Goal: Information Seeking & Learning: Learn about a topic

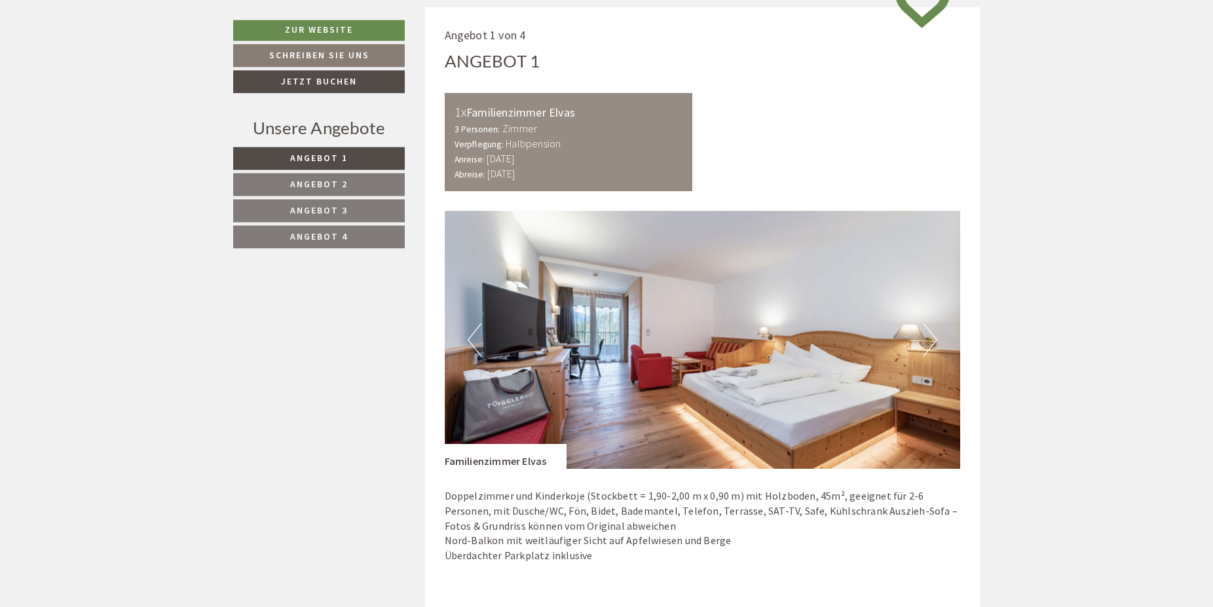
scroll to position [802, 0]
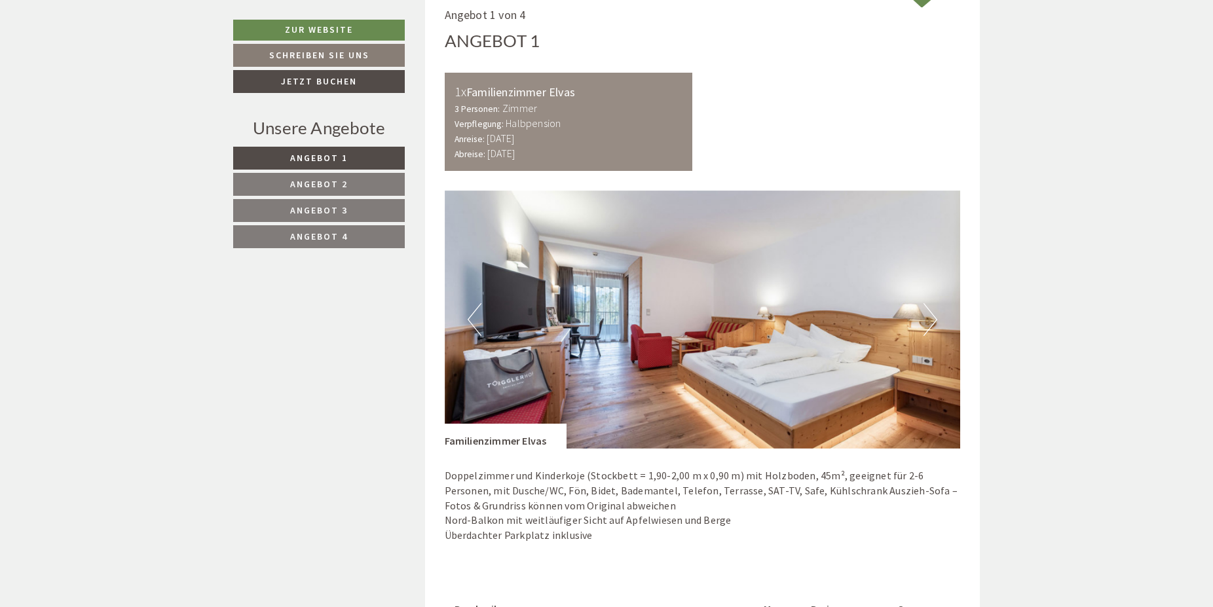
click at [931, 321] on button "Next" at bounding box center [931, 319] width 14 height 33
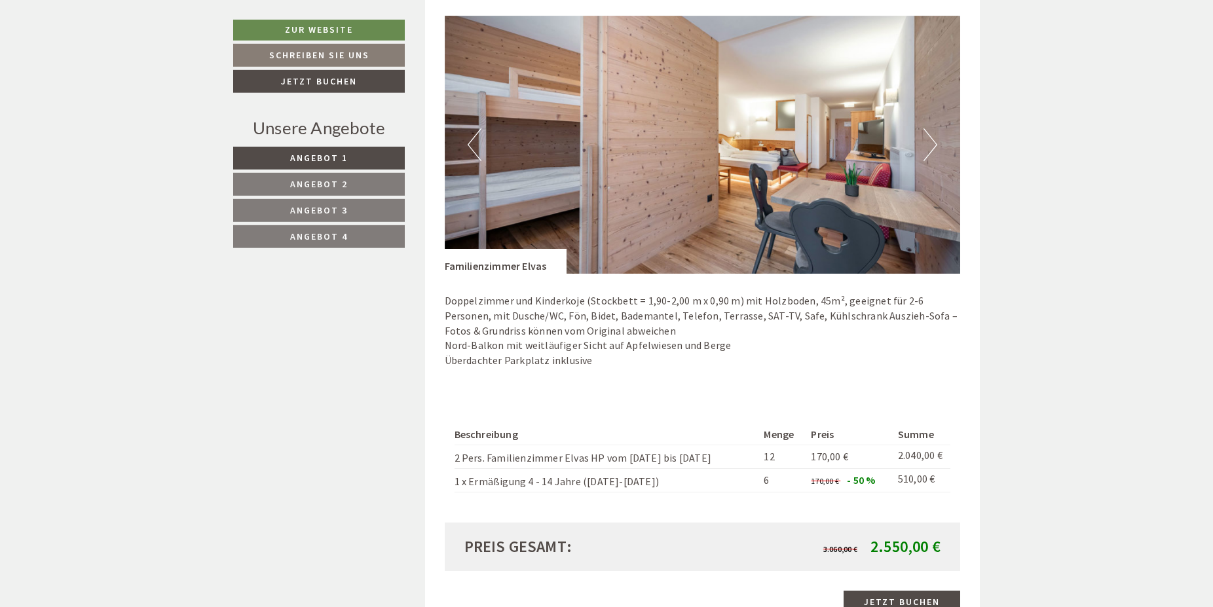
scroll to position [936, 0]
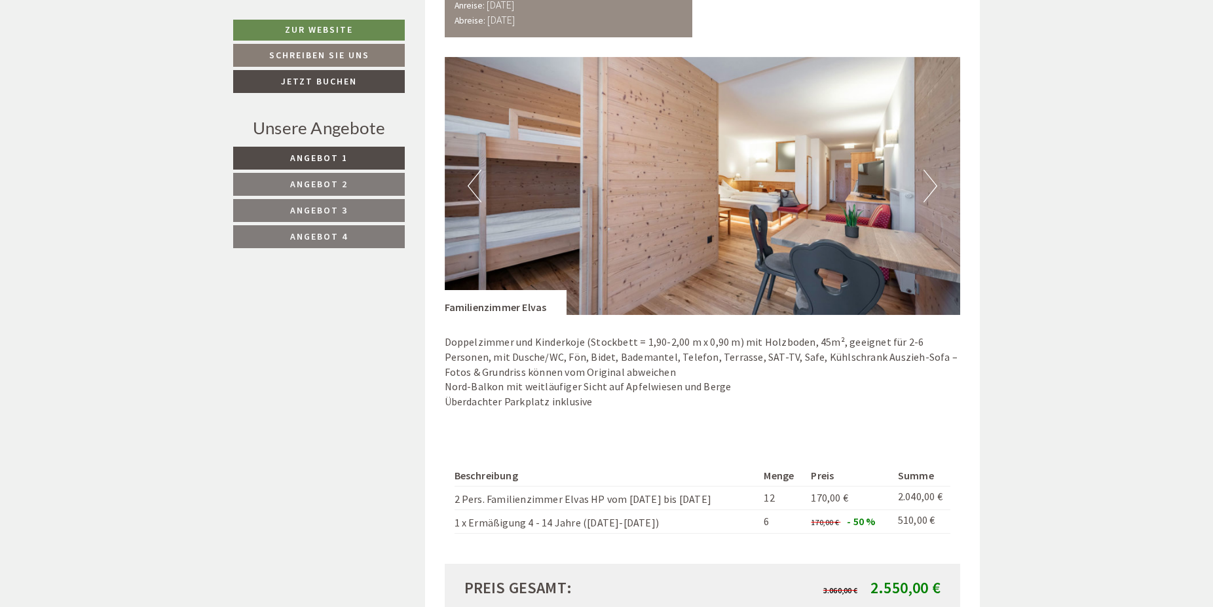
click at [753, 191] on img at bounding box center [703, 186] width 516 height 258
click at [468, 187] on button "Previous" at bounding box center [475, 186] width 14 height 33
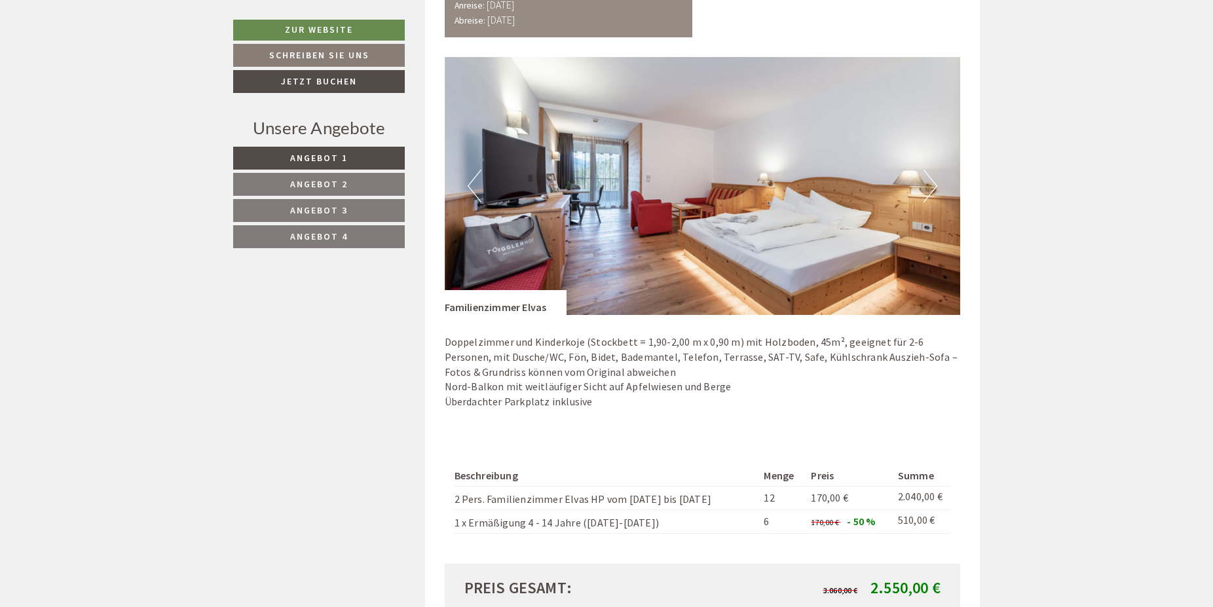
click at [928, 192] on button "Next" at bounding box center [931, 186] width 14 height 33
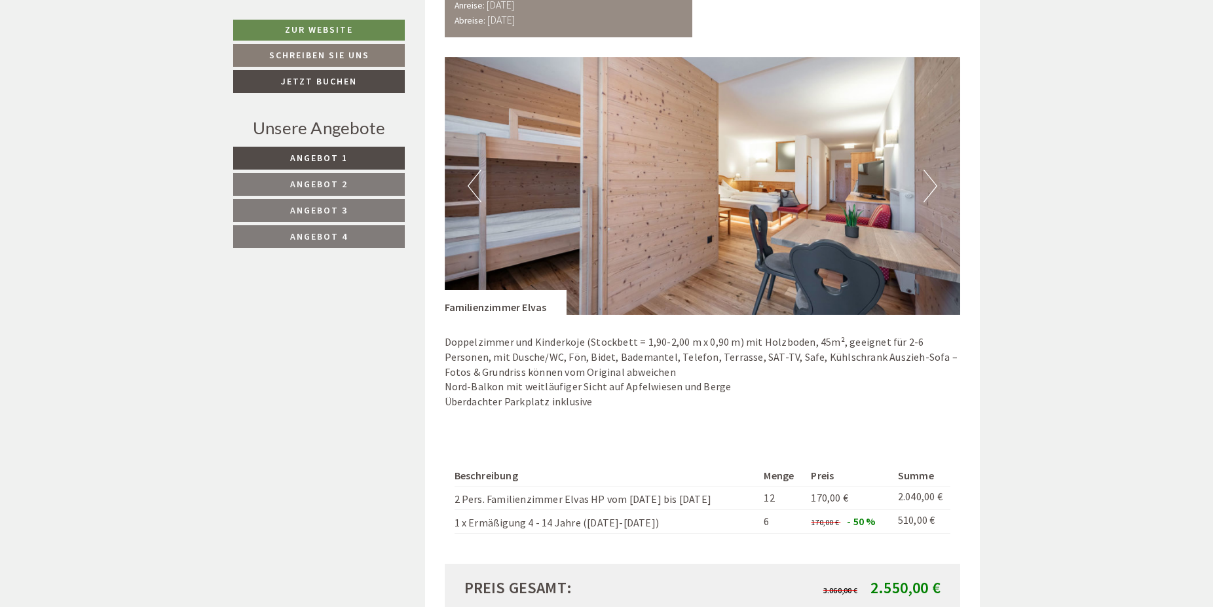
click at [928, 192] on button "Next" at bounding box center [931, 186] width 14 height 33
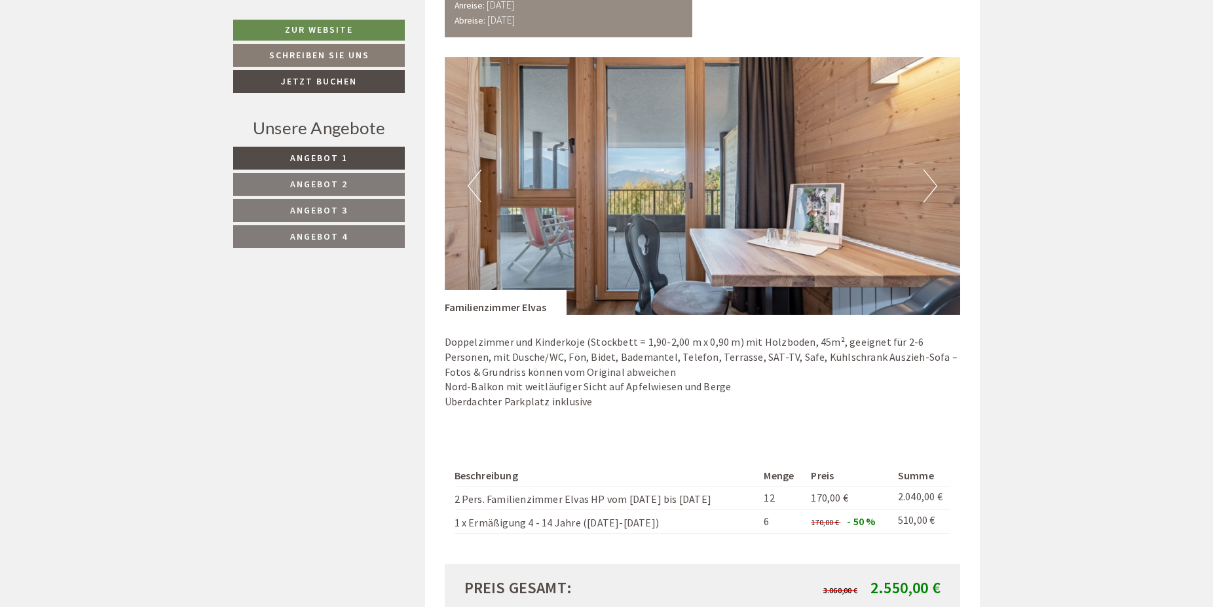
click at [928, 192] on button "Next" at bounding box center [931, 186] width 14 height 33
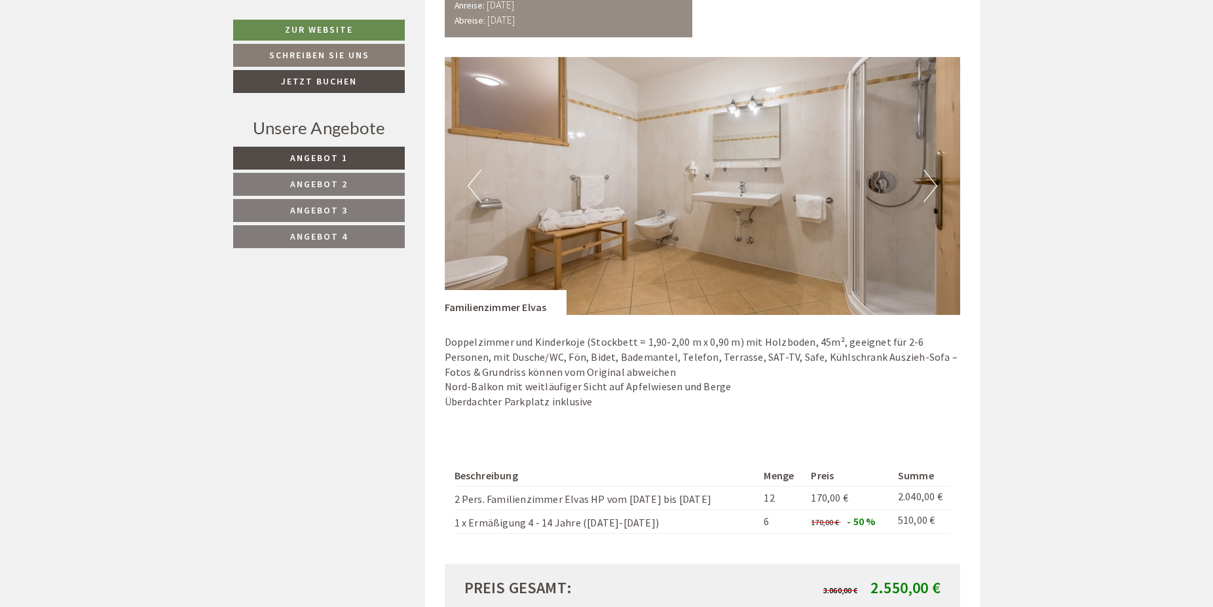
click at [928, 192] on button "Next" at bounding box center [931, 186] width 14 height 33
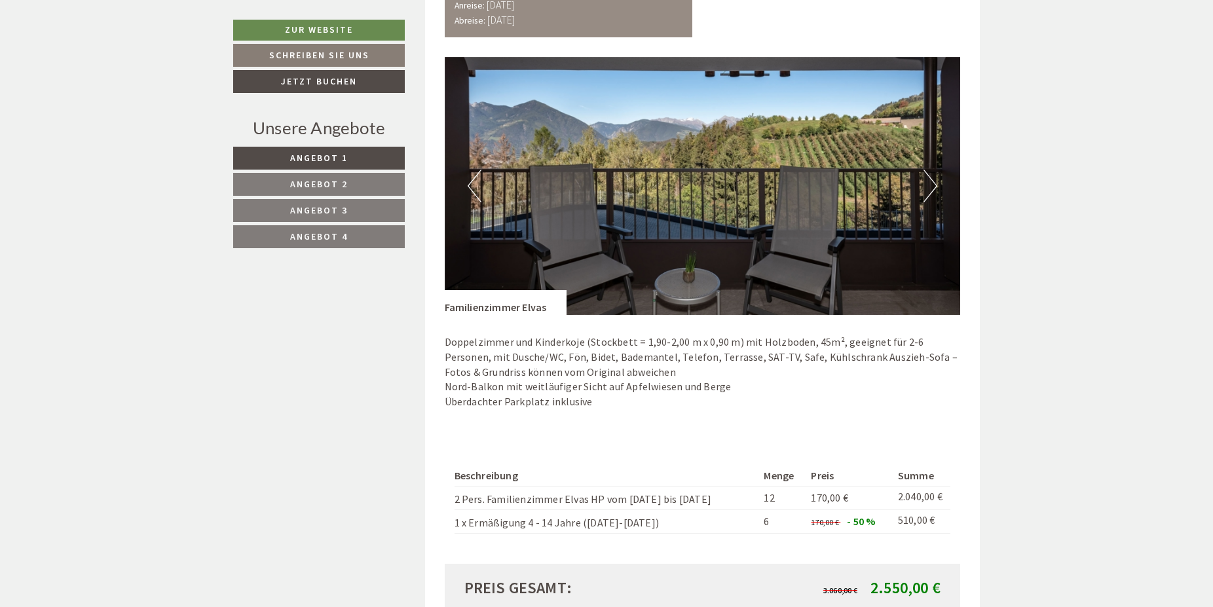
click at [928, 192] on button "Next" at bounding box center [931, 186] width 14 height 33
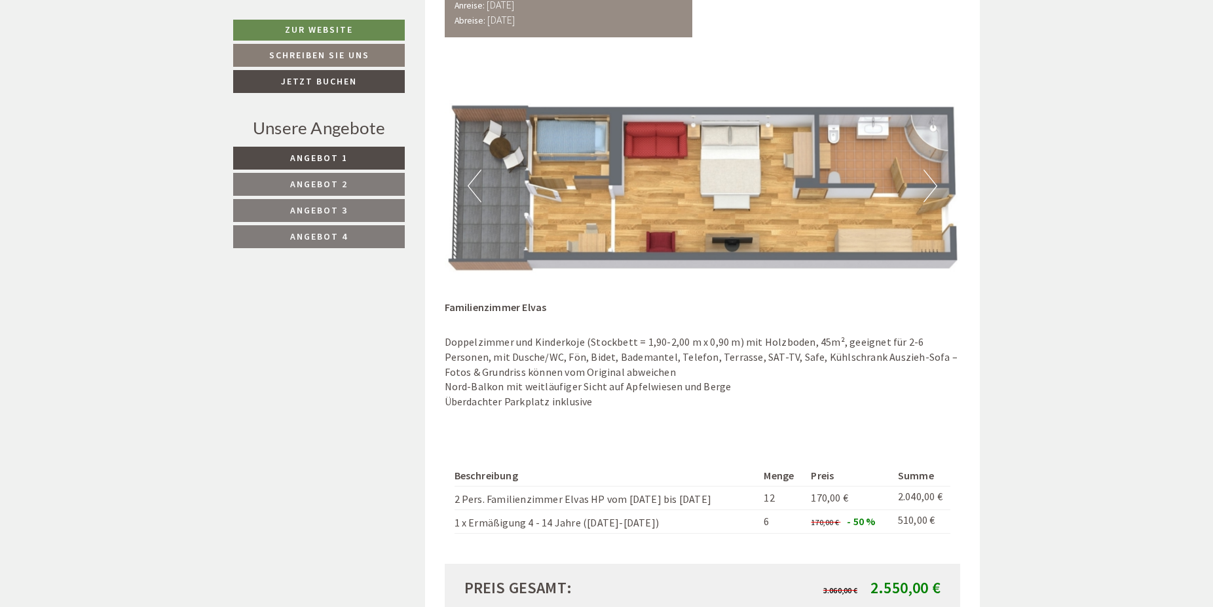
click at [329, 240] on span "Angebot 4" at bounding box center [319, 237] width 58 height 12
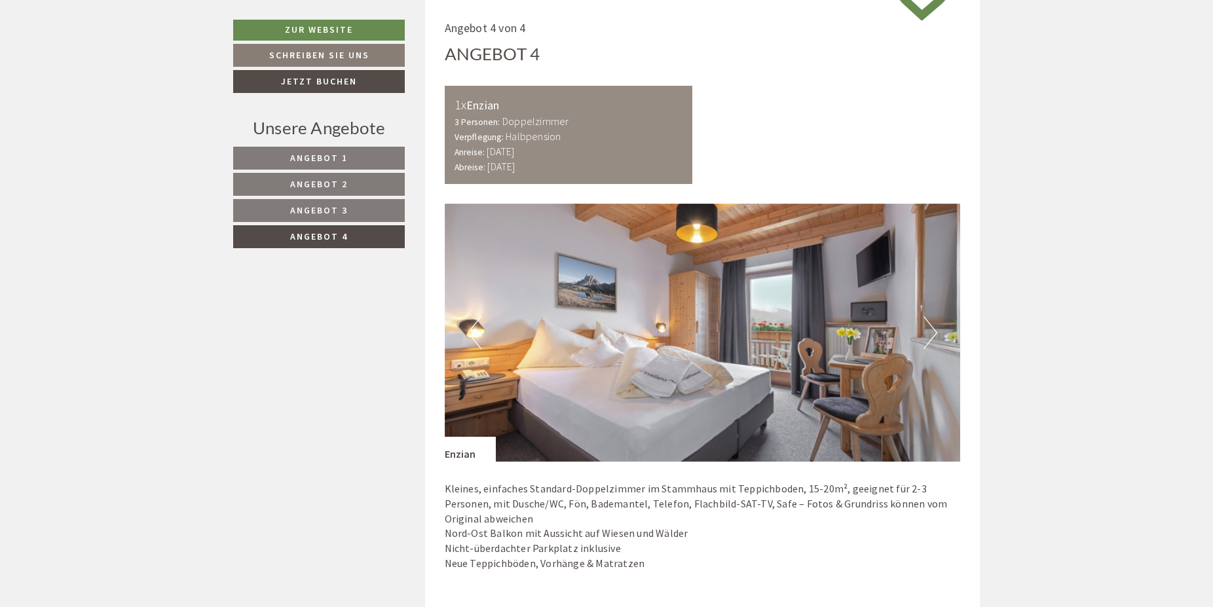
click at [326, 215] on span "Angebot 3" at bounding box center [319, 210] width 58 height 12
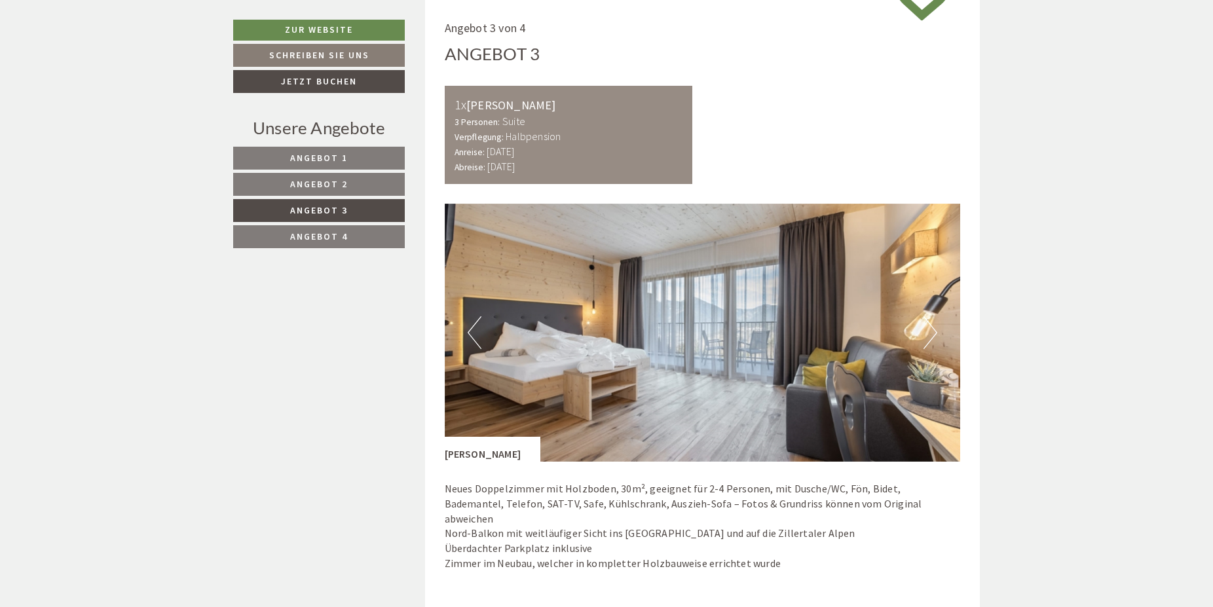
click at [345, 163] on span "Angebot 1" at bounding box center [319, 158] width 58 height 12
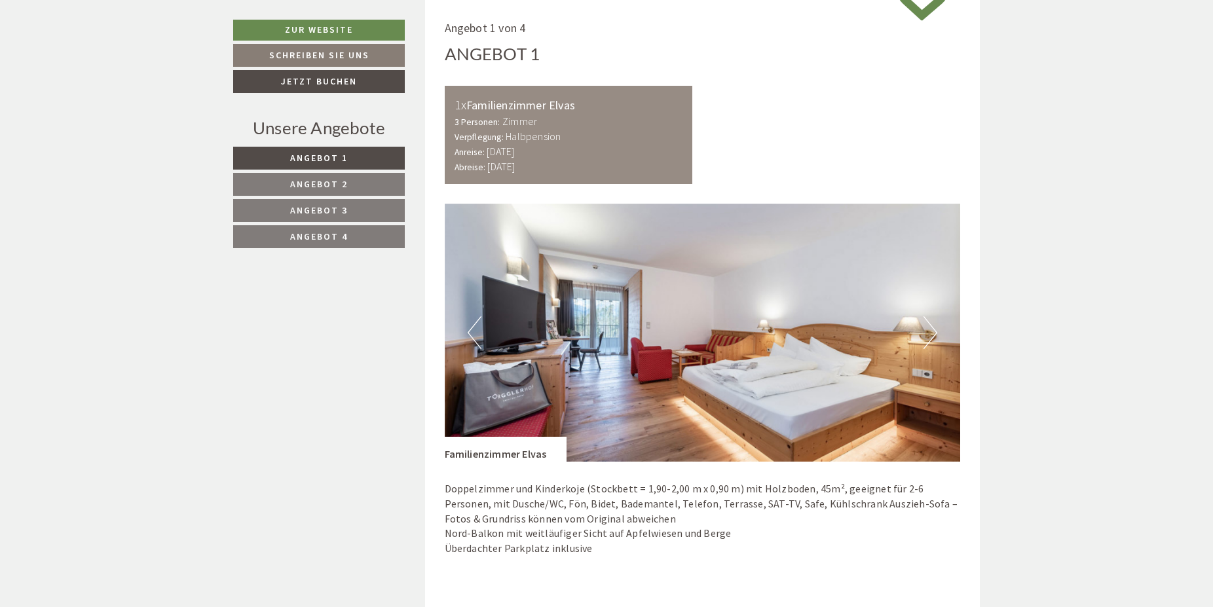
click at [335, 210] on span "Angebot 3" at bounding box center [319, 210] width 58 height 12
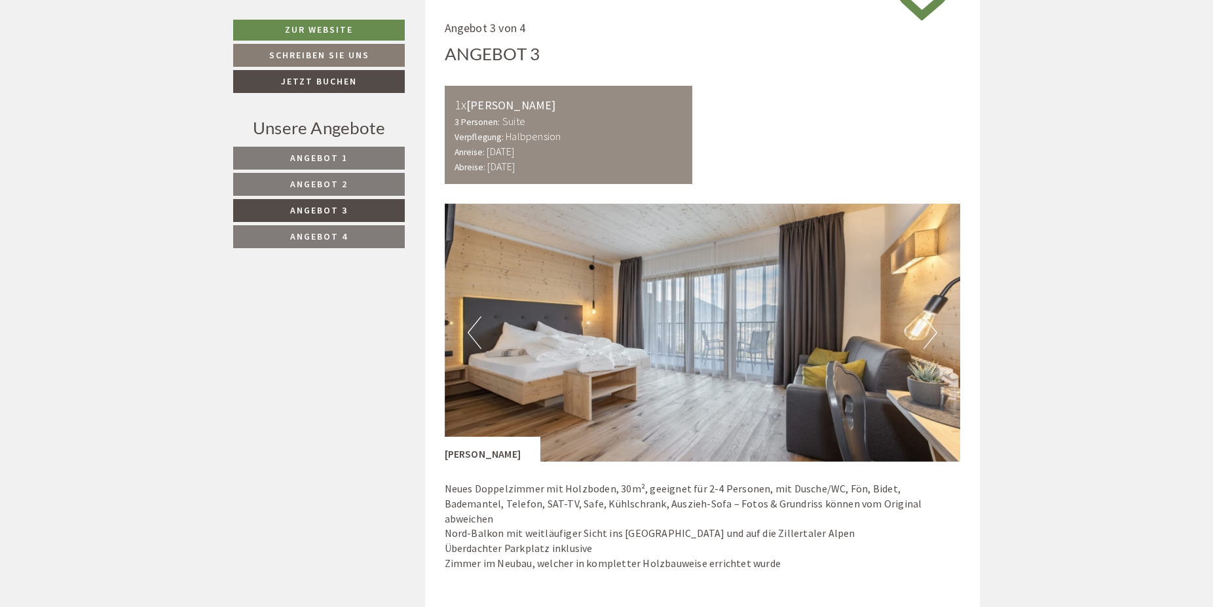
click at [934, 336] on button "Next" at bounding box center [931, 332] width 14 height 33
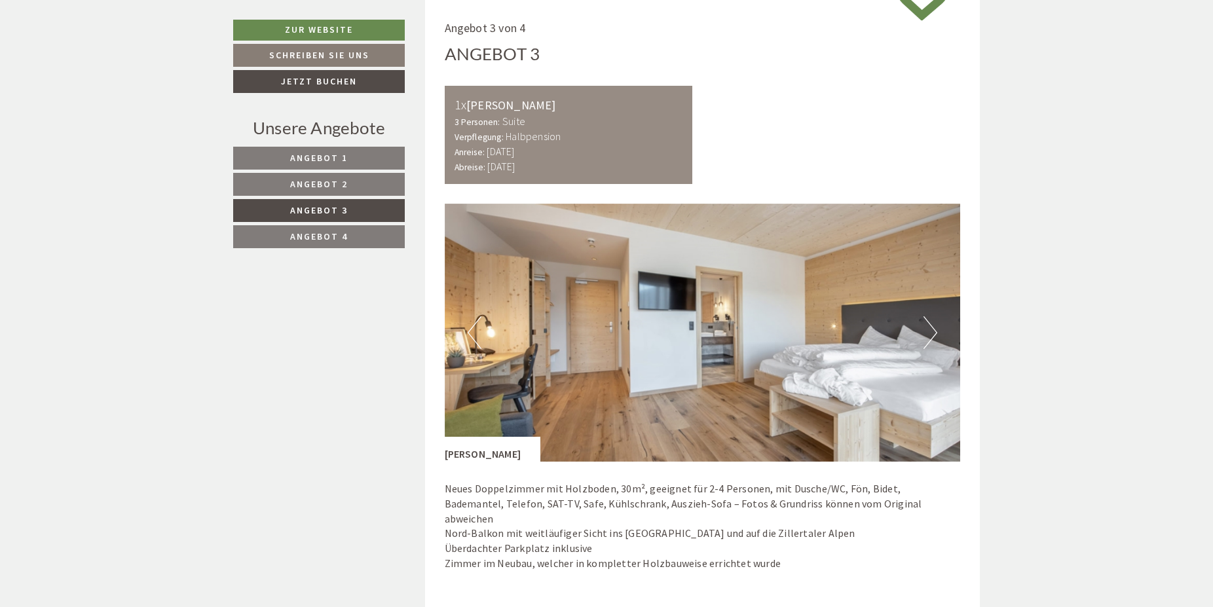
click at [934, 336] on button "Next" at bounding box center [931, 332] width 14 height 33
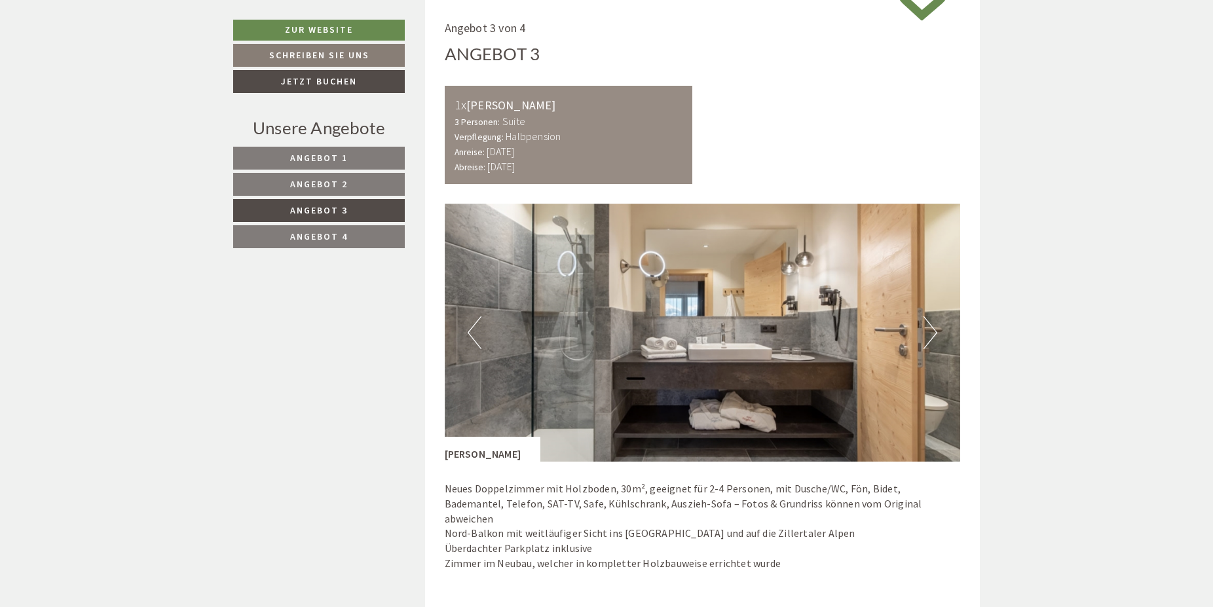
click at [934, 336] on button "Next" at bounding box center [931, 332] width 14 height 33
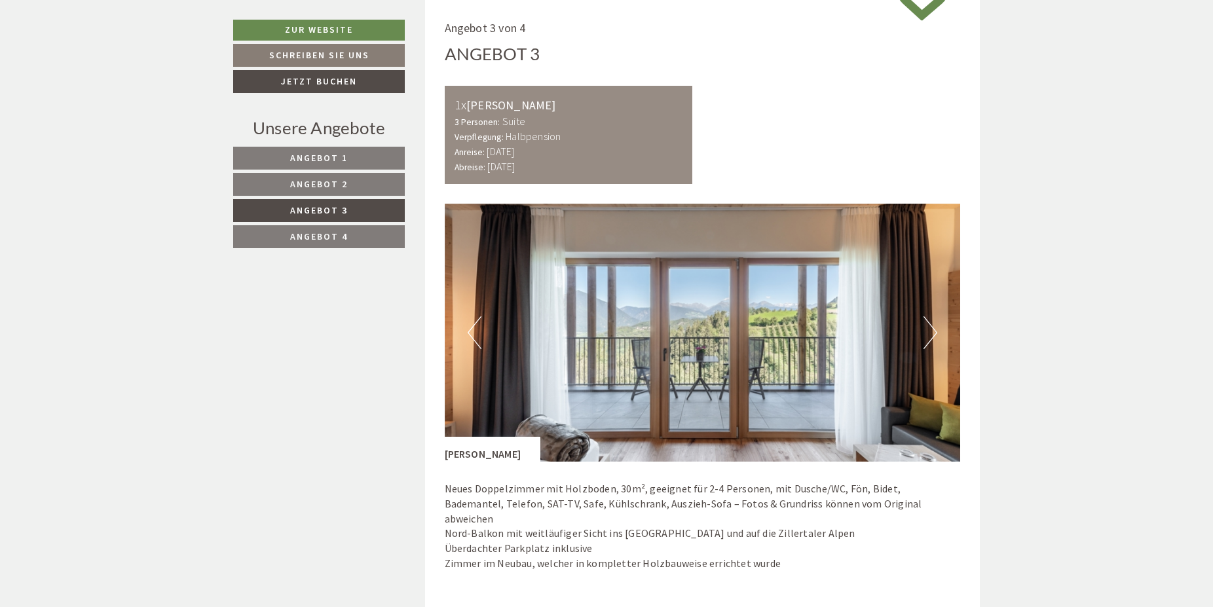
click at [934, 336] on button "Next" at bounding box center [931, 332] width 14 height 33
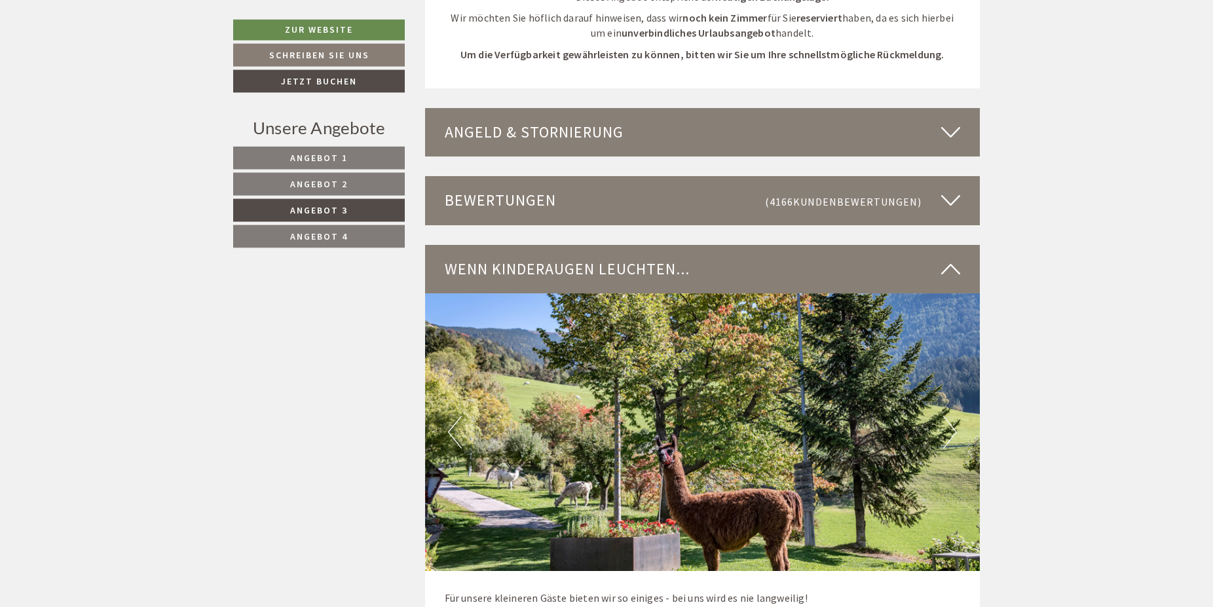
scroll to position [1992, 0]
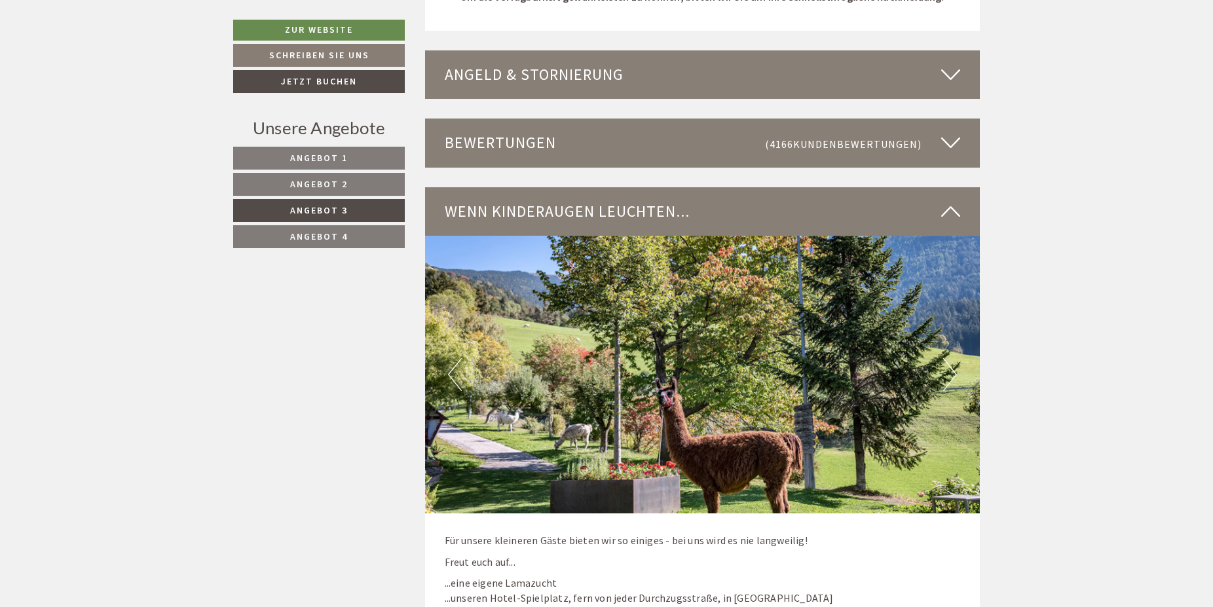
click at [954, 65] on icon at bounding box center [950, 75] width 19 height 22
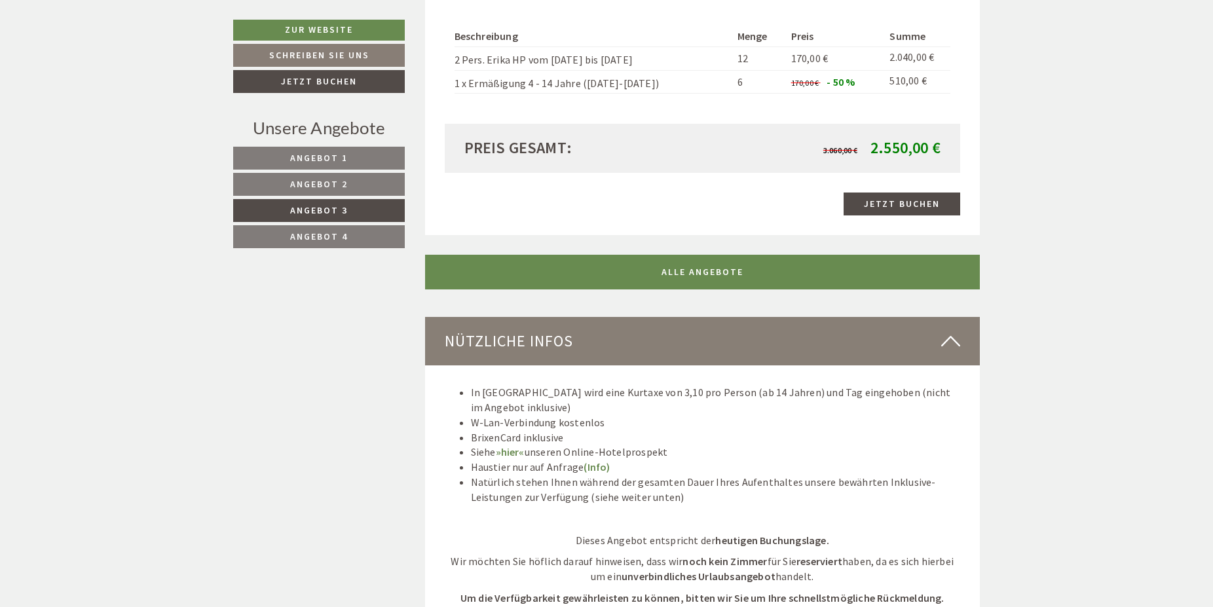
scroll to position [922, 0]
